Goal: Task Accomplishment & Management: Manage account settings

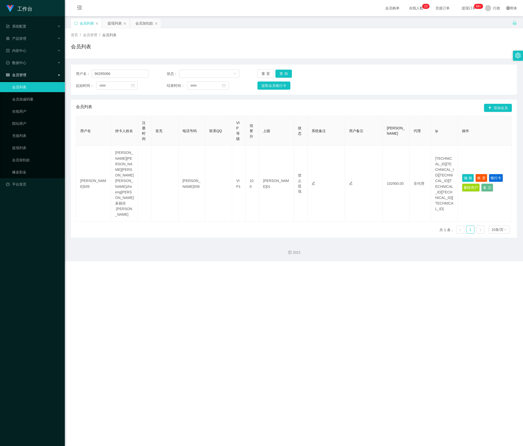
click at [42, 77] on section "工作台 系统配置 产品管理 内容中心 数据中心 会员管理 会员列表 会员加减码量 在线用户 陪玩用户 充值列表 提现列表 会员加扣款 橡皮彩金 平台首页 保存…" at bounding box center [261, 130] width 523 height 261
type input "Mfig99"
click at [287, 76] on button "查询" at bounding box center [283, 74] width 16 height 8
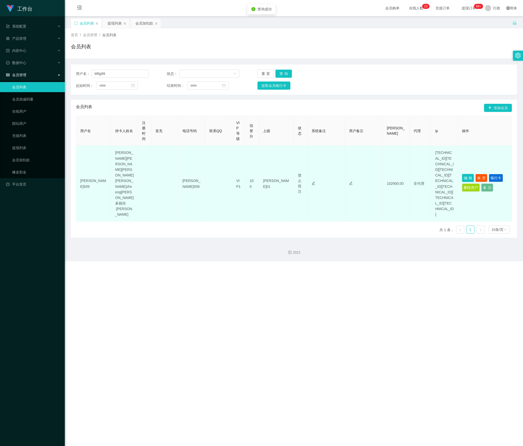
click at [462, 174] on button "编辑" at bounding box center [468, 178] width 12 height 8
type input "Mfig99"
type input "80"
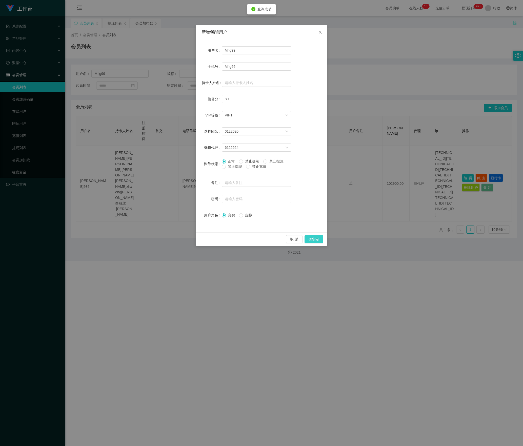
click at [310, 238] on button "确实定" at bounding box center [313, 239] width 19 height 8
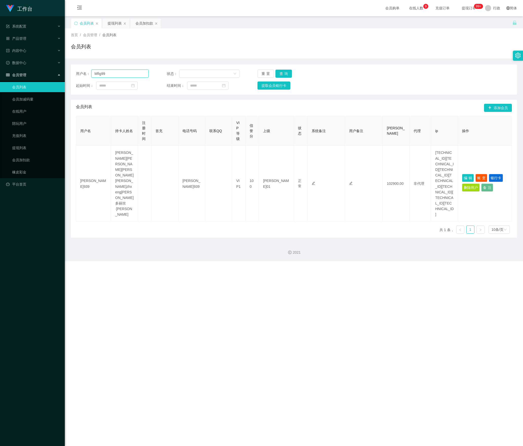
drag, startPoint x: 104, startPoint y: 71, endPoint x: 53, endPoint y: 78, distance: 51.6
click at [53, 78] on section "工作台 系统配置 产品管理 内容中心 数据中心 会员管理 会员列表 会员加减码量 在线用户 陪玩用户 充值列表 提现列表 会员加扣款 橡皮彩金 平台首页 保存…" at bounding box center [261, 130] width 523 height 261
paste input "8932497"
type input "89324979"
click at [283, 75] on button "查询" at bounding box center [283, 74] width 16 height 8
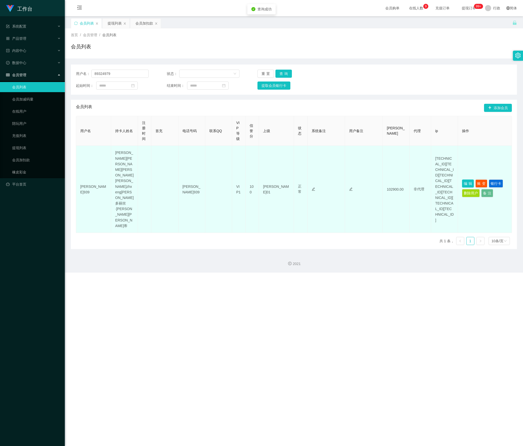
click at [462, 179] on button "编辑" at bounding box center [468, 183] width 12 height 8
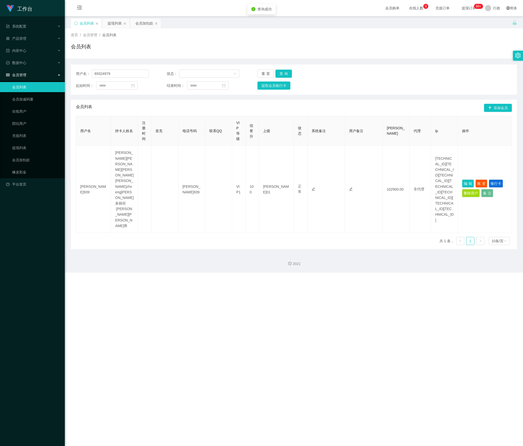
type input "89324979"
type input "Sakthi"
type input "100"
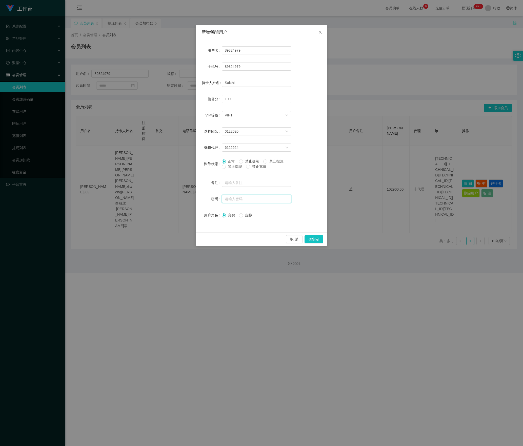
drag, startPoint x: 235, startPoint y: 198, endPoint x: 245, endPoint y: 198, distance: 10.1
click at [236, 198] on input "text" at bounding box center [257, 199] width 70 height 8
type input "aaa123"
click at [315, 240] on button "确实定" at bounding box center [313, 239] width 19 height 8
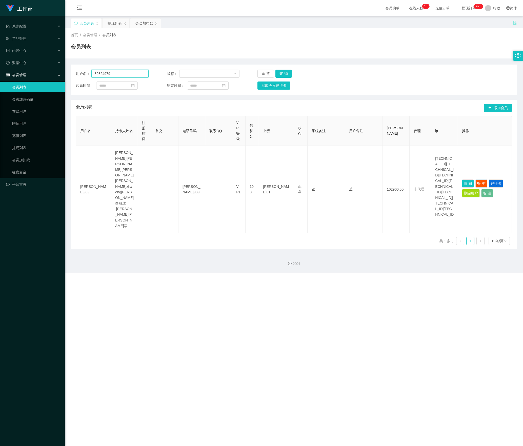
drag, startPoint x: 125, startPoint y: 71, endPoint x: -28, endPoint y: 71, distance: 152.9
click at [0, 71] on html "工作台 系统配置 产品管理 内容中心 数据中心 会员管理 会员列表 会员加减码量 在线用户 陪玩用户 充值列表 提现列表 会员加扣款 橡皮彩金 平台首页 保存…" at bounding box center [261, 223] width 523 height 446
paste input "Mfig9"
type input "Mfig99"
click at [282, 74] on button "查询" at bounding box center [283, 74] width 16 height 8
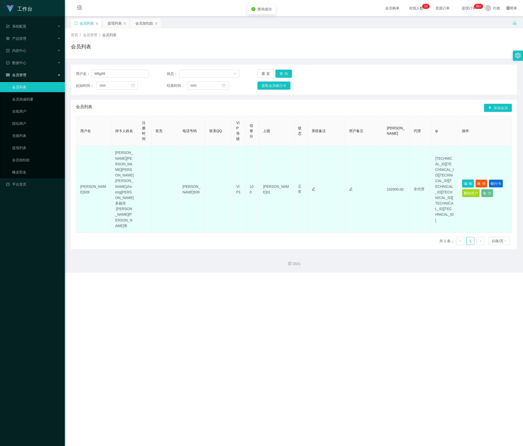
click at [465, 179] on button "编辑" at bounding box center [468, 183] width 12 height 8
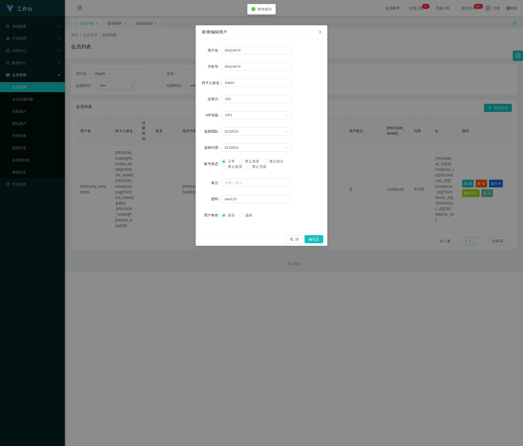
type input "Mfig99"
type input "[PERSON_NAME]"
type input "80"
click at [225, 169] on span at bounding box center [224, 167] width 4 height 4
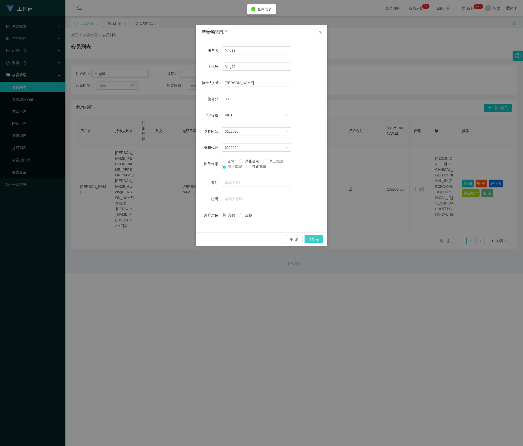
click at [315, 241] on button "确实定" at bounding box center [313, 239] width 19 height 8
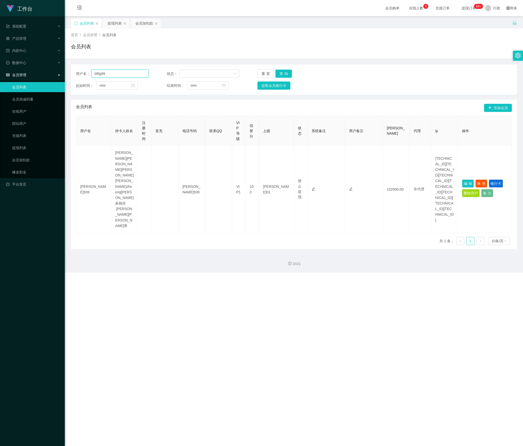
drag, startPoint x: 125, startPoint y: 71, endPoint x: -2, endPoint y: 93, distance: 128.4
click at [0, 93] on html "工作台 系统配置 产品管理 内容中心 数据中心 会员管理 会员列表 会员加减码量 在线用户 陪玩用户 充值列表 提现列表 会员加扣款 橡皮彩金 平台首页 保存…" at bounding box center [261, 223] width 523 height 446
paste input "zhxeng95"
type input "zhxeng95"
click at [289, 72] on button "查询" at bounding box center [283, 74] width 16 height 8
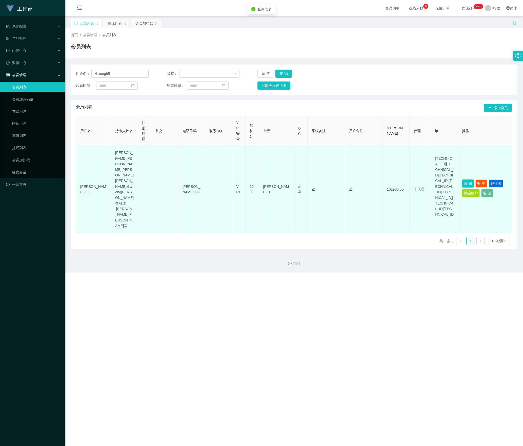
click at [462, 179] on button "编辑" at bounding box center [468, 183] width 12 height 8
type input "zhxeng95"
type input "zhxeng"
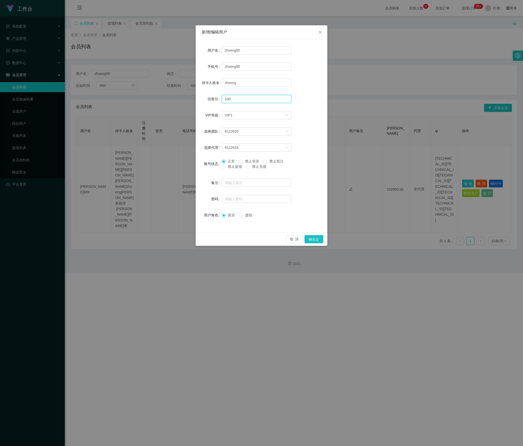
drag, startPoint x: 235, startPoint y: 100, endPoint x: 135, endPoint y: 107, distance: 100.5
click at [135, 107] on div "新增/编辑用户 用户名 zhxeng95 手机号 zhxeng95 持卡人姓名 zhxeng 信誉分 100 VIP等级 选择VIP等级 VIP1 选择团队 …" at bounding box center [261, 223] width 523 height 446
type input "78"
click at [318, 237] on button "确实定" at bounding box center [313, 239] width 19 height 8
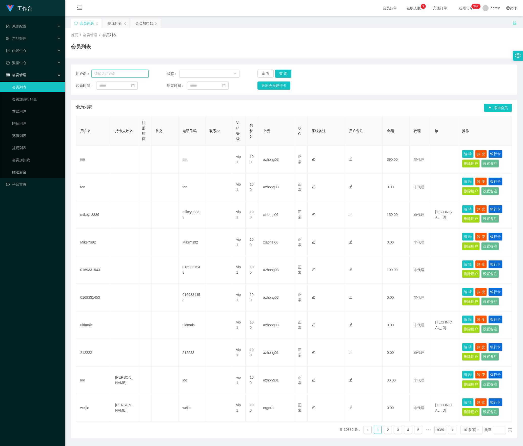
drag, startPoint x: 0, startPoint y: 0, endPoint x: 125, endPoint y: 72, distance: 144.0
click at [125, 72] on input "text" at bounding box center [119, 74] width 57 height 8
paste input "zhxeng95"
type input "zhxeng95"
click at [283, 71] on button "查 询" at bounding box center [283, 74] width 16 height 8
